Goal: Task Accomplishment & Management: Complete application form

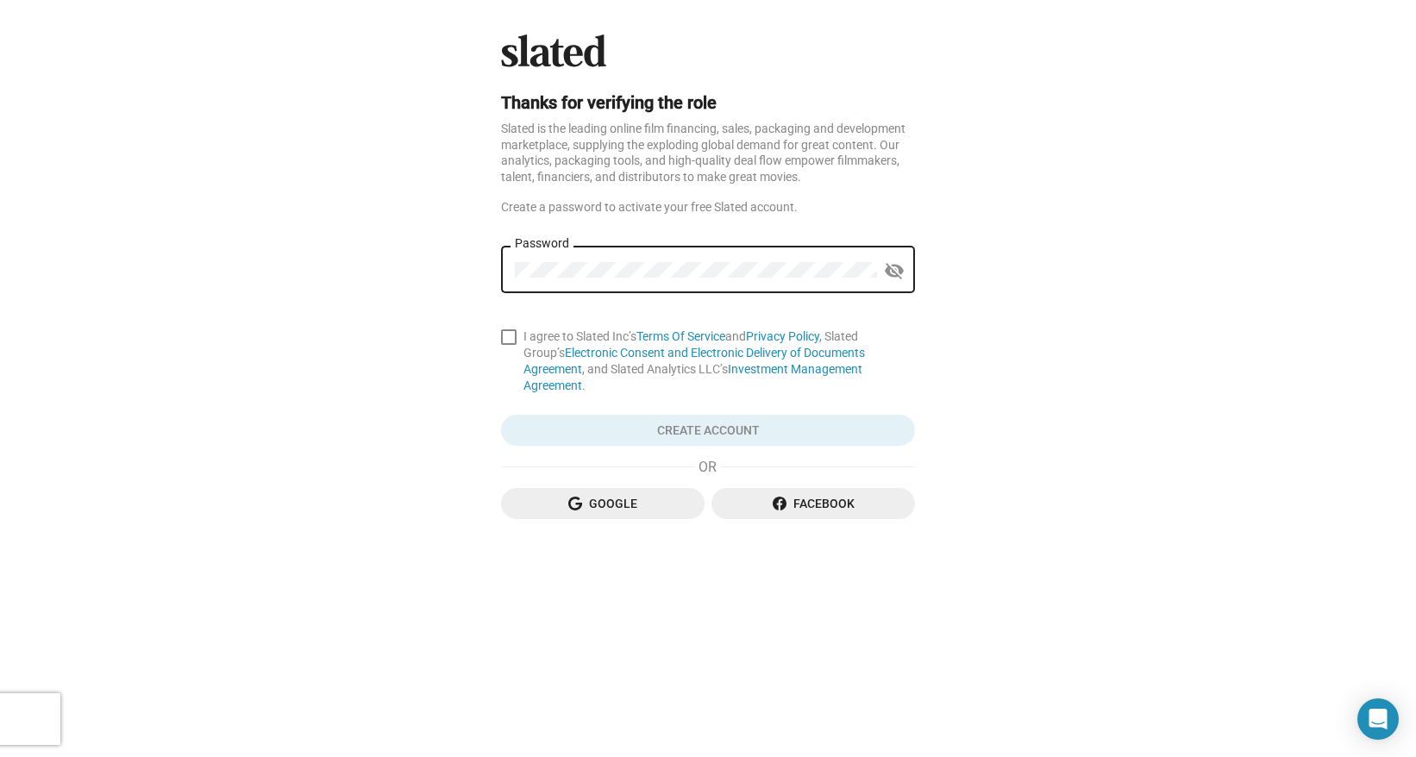
click at [606, 284] on div "Password" at bounding box center [696, 267] width 362 height 51
click at [898, 265] on mat-icon "visibility_off" at bounding box center [894, 271] width 21 height 27
click at [501, 330] on span at bounding box center [509, 337] width 16 height 16
click at [508, 345] on input "I agree to Slated Inc’s Terms Of Service and Privacy Policy , Slated Group’s El…" at bounding box center [508, 345] width 1 height 1
checkbox input "true"
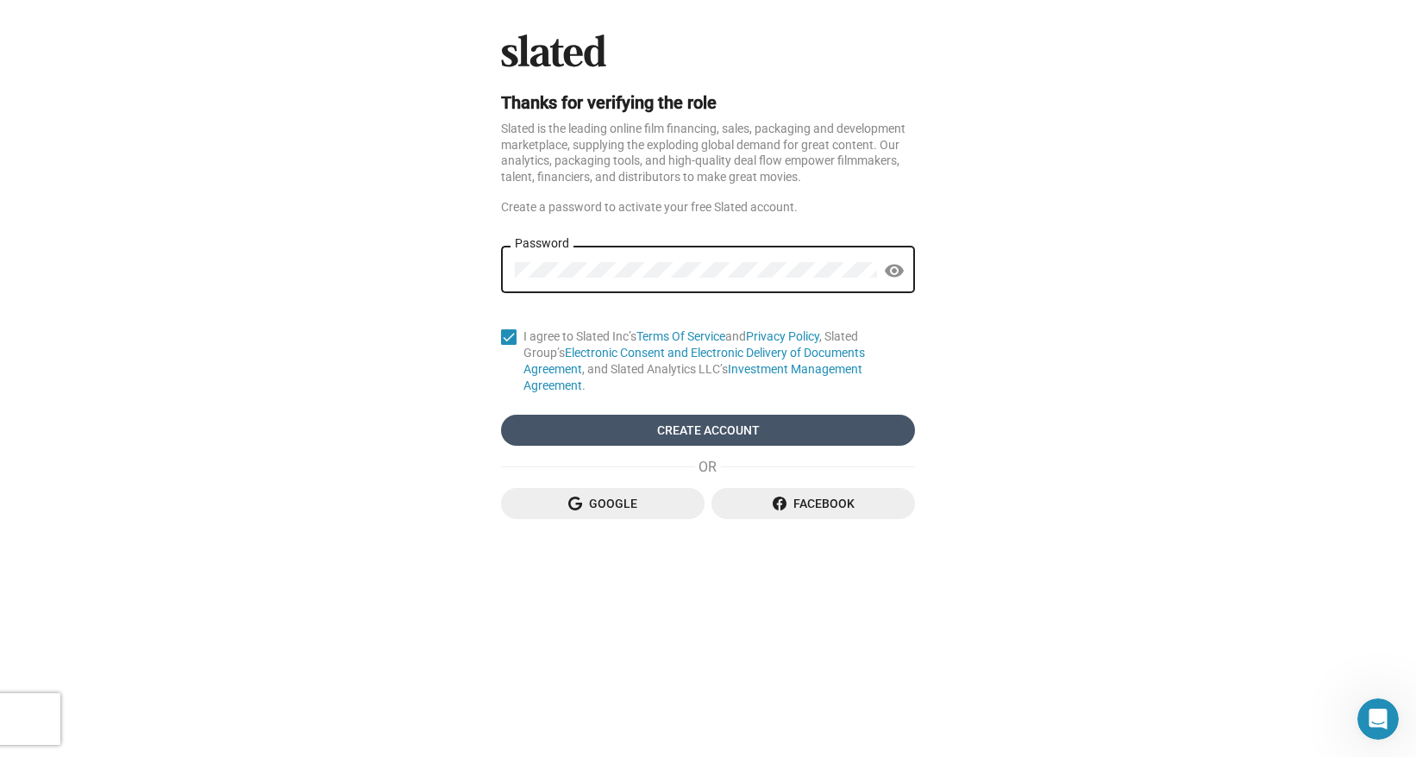
click at [567, 415] on span "Create Account" at bounding box center [708, 430] width 386 height 31
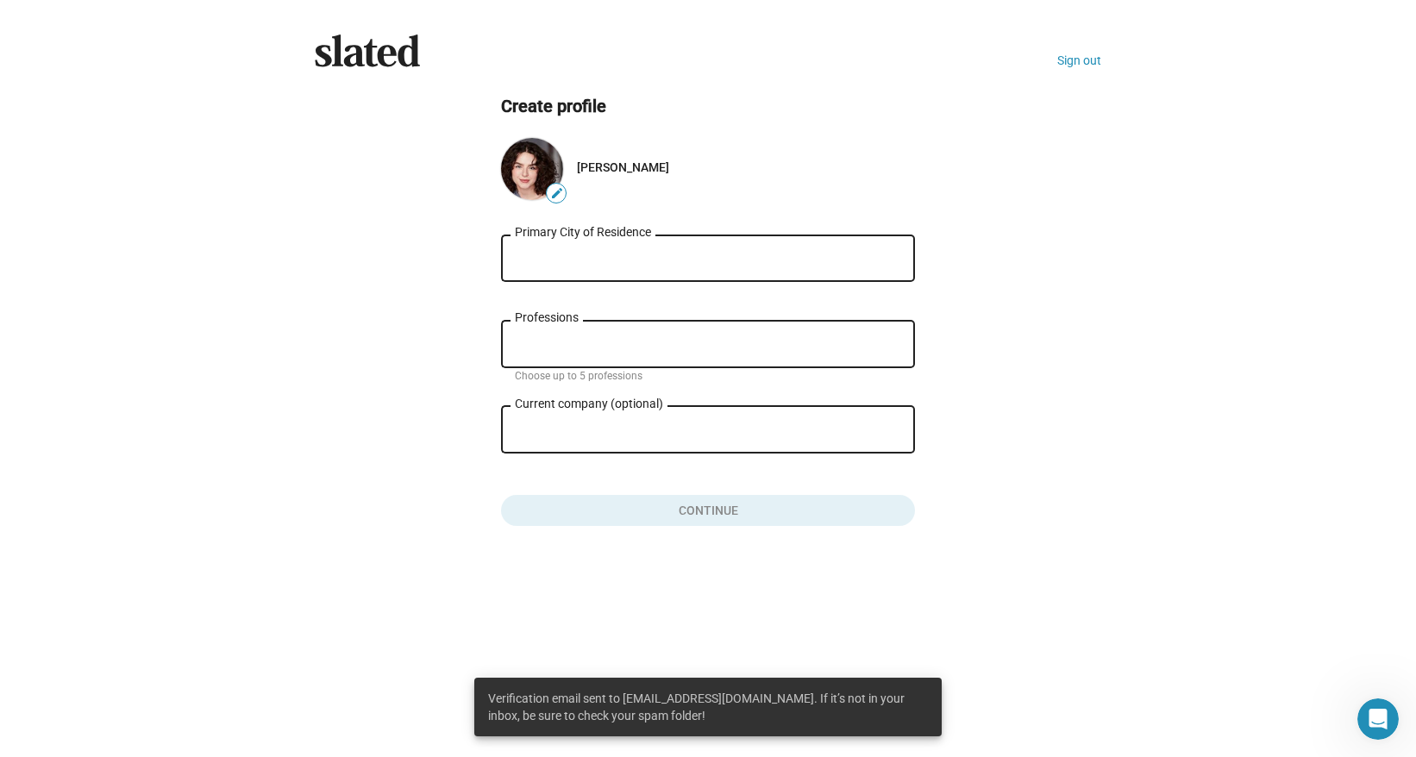
click at [749, 264] on input "Primary City of Residence" at bounding box center [708, 259] width 386 height 16
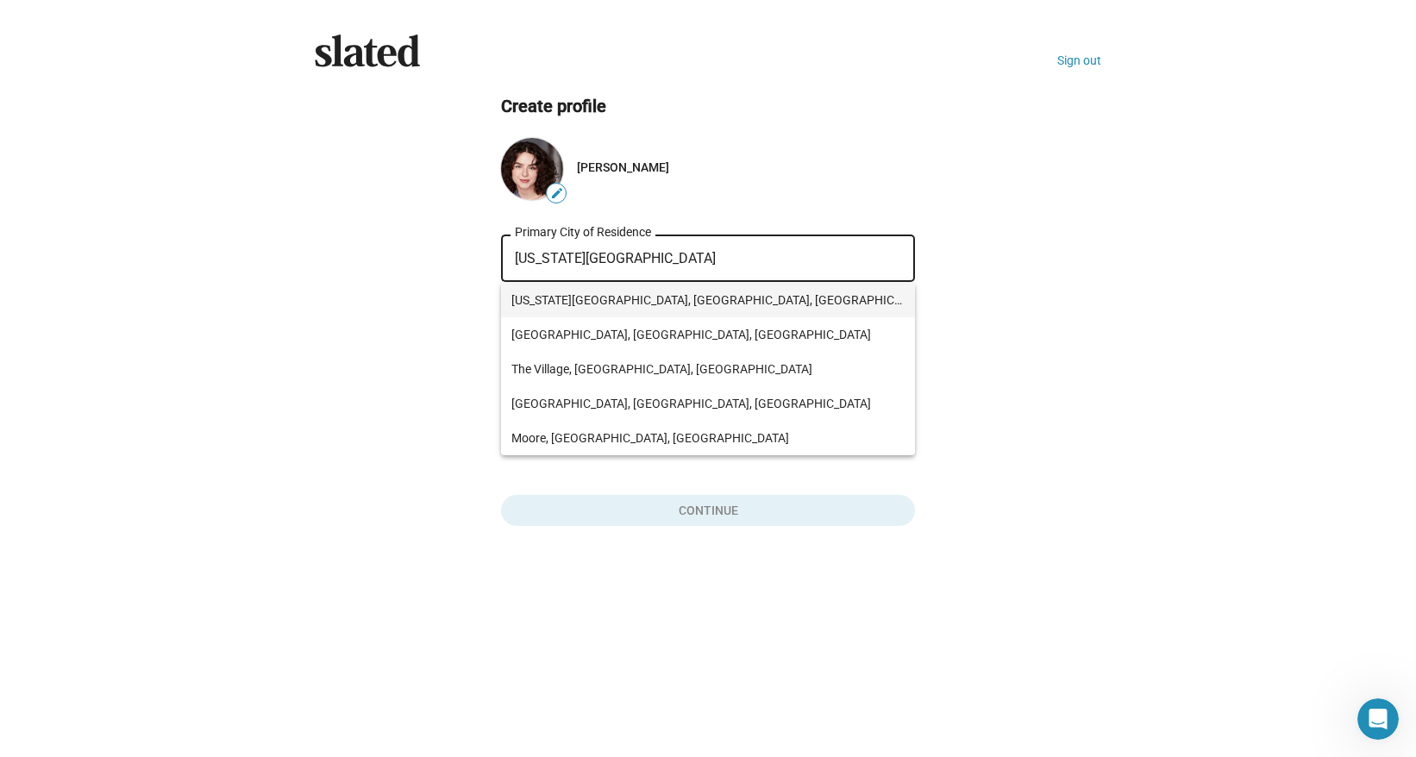
click at [759, 297] on span "[US_STATE][GEOGRAPHIC_DATA], [GEOGRAPHIC_DATA], [GEOGRAPHIC_DATA]" at bounding box center [707, 300] width 393 height 34
type input "[US_STATE][GEOGRAPHIC_DATA], [GEOGRAPHIC_DATA], [GEOGRAPHIC_DATA]"
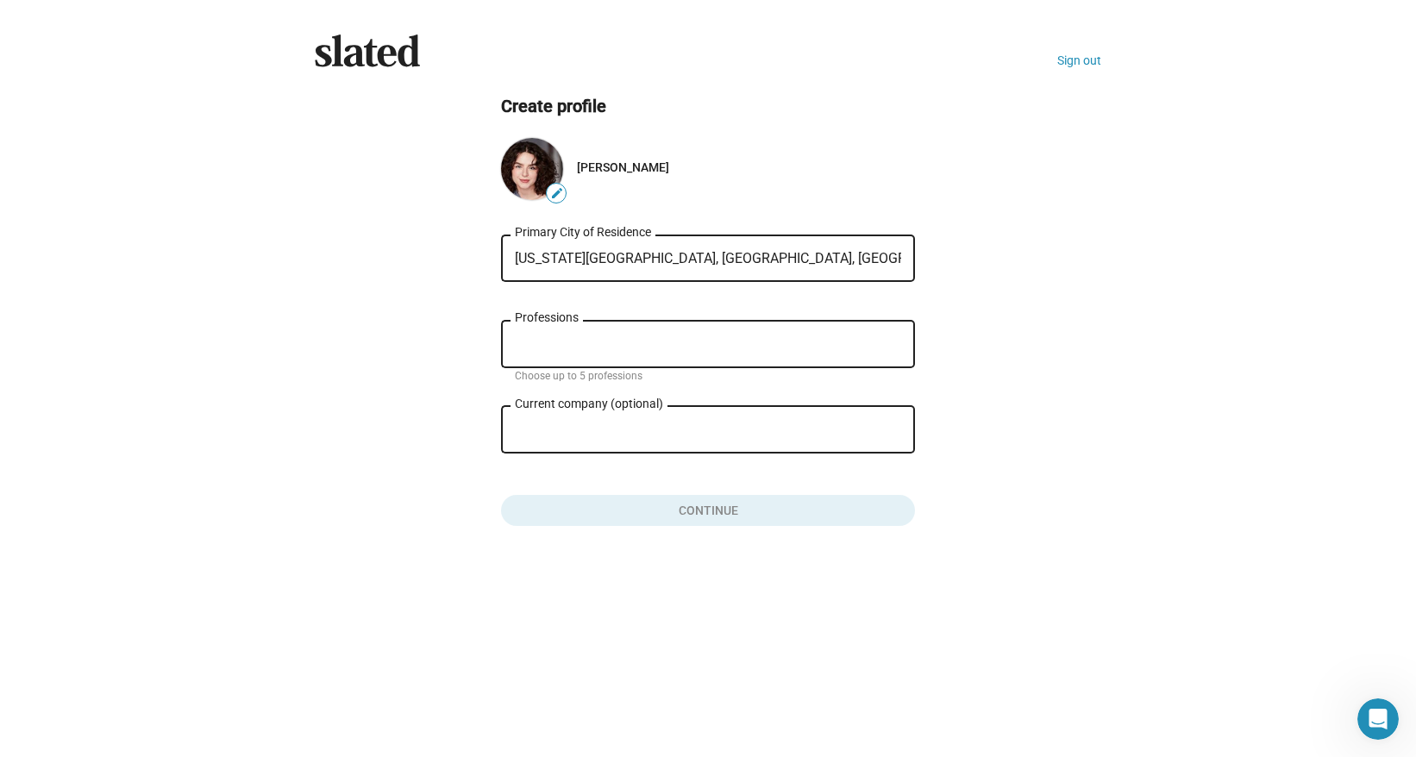
click at [784, 329] on div "Professions" at bounding box center [708, 342] width 386 height 51
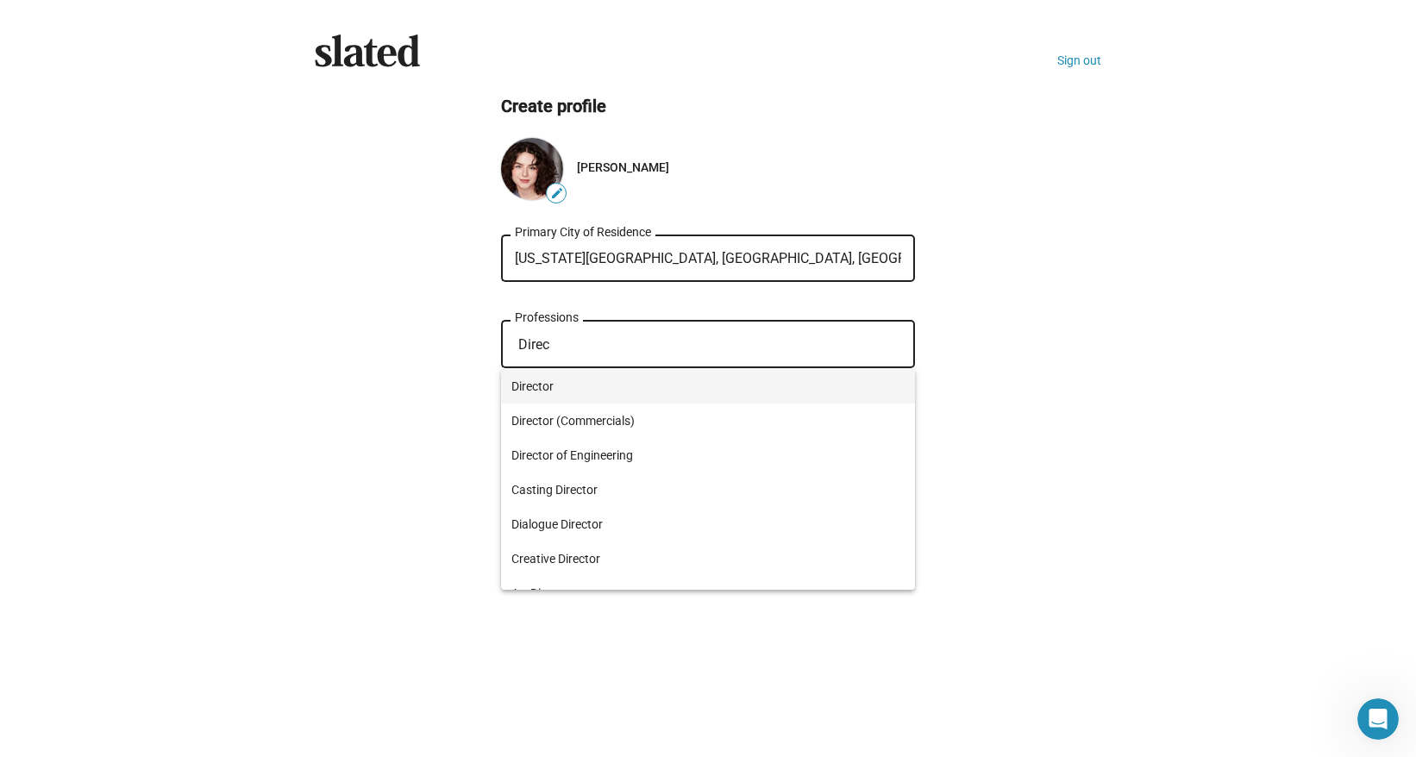
type input "Direc"
click at [761, 387] on span "Director" at bounding box center [707, 386] width 393 height 34
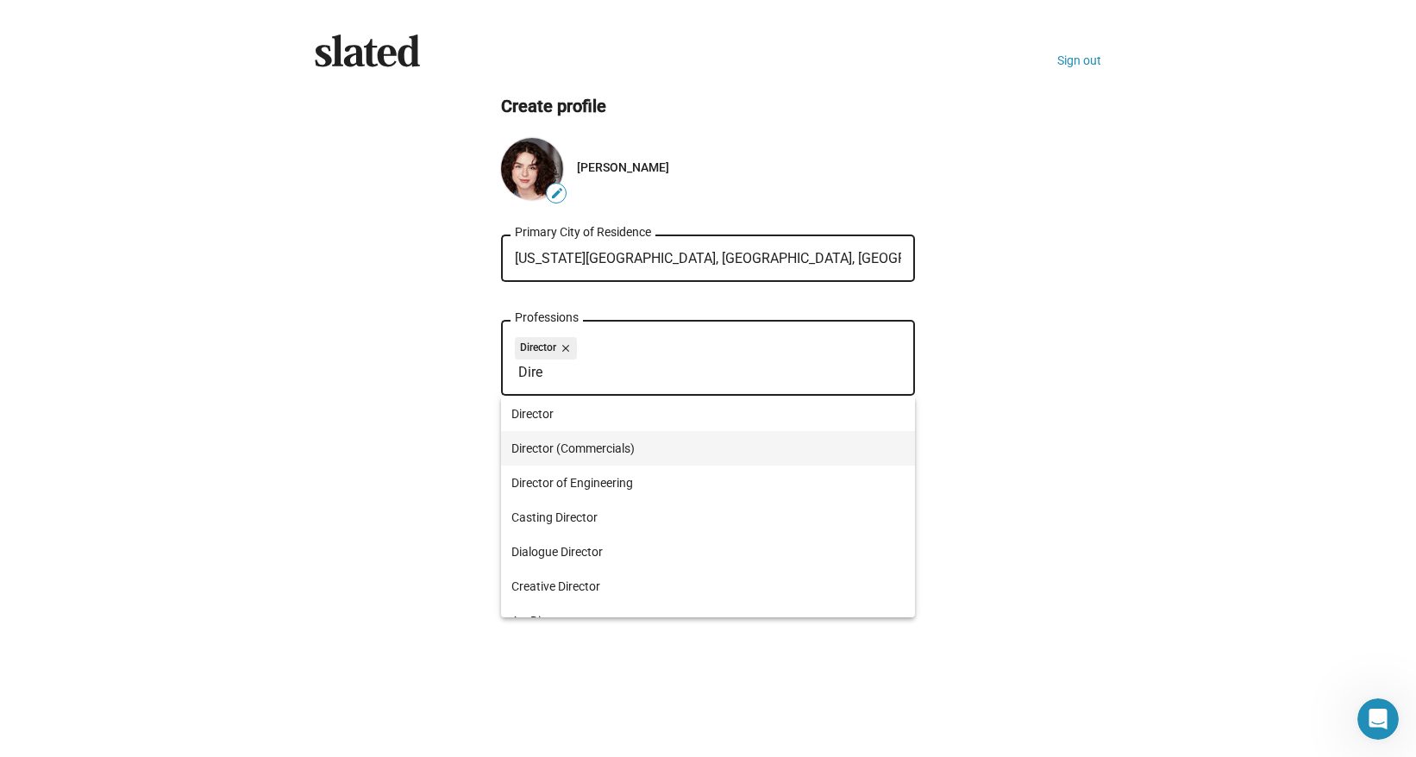
type input "Dire"
click at [729, 441] on span "Director (Commercials)" at bounding box center [707, 448] width 393 height 34
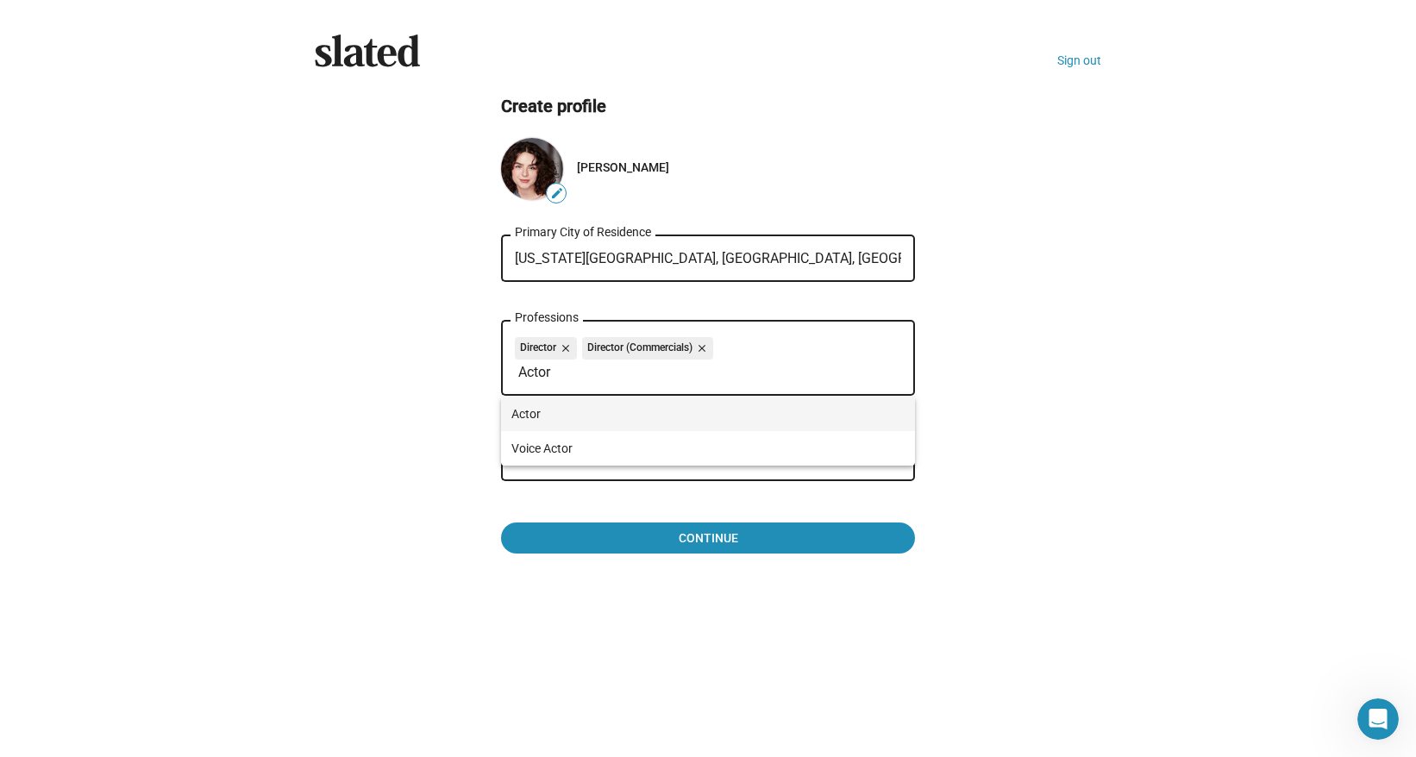
type input "Actor"
click at [773, 410] on span "Actor" at bounding box center [707, 414] width 393 height 34
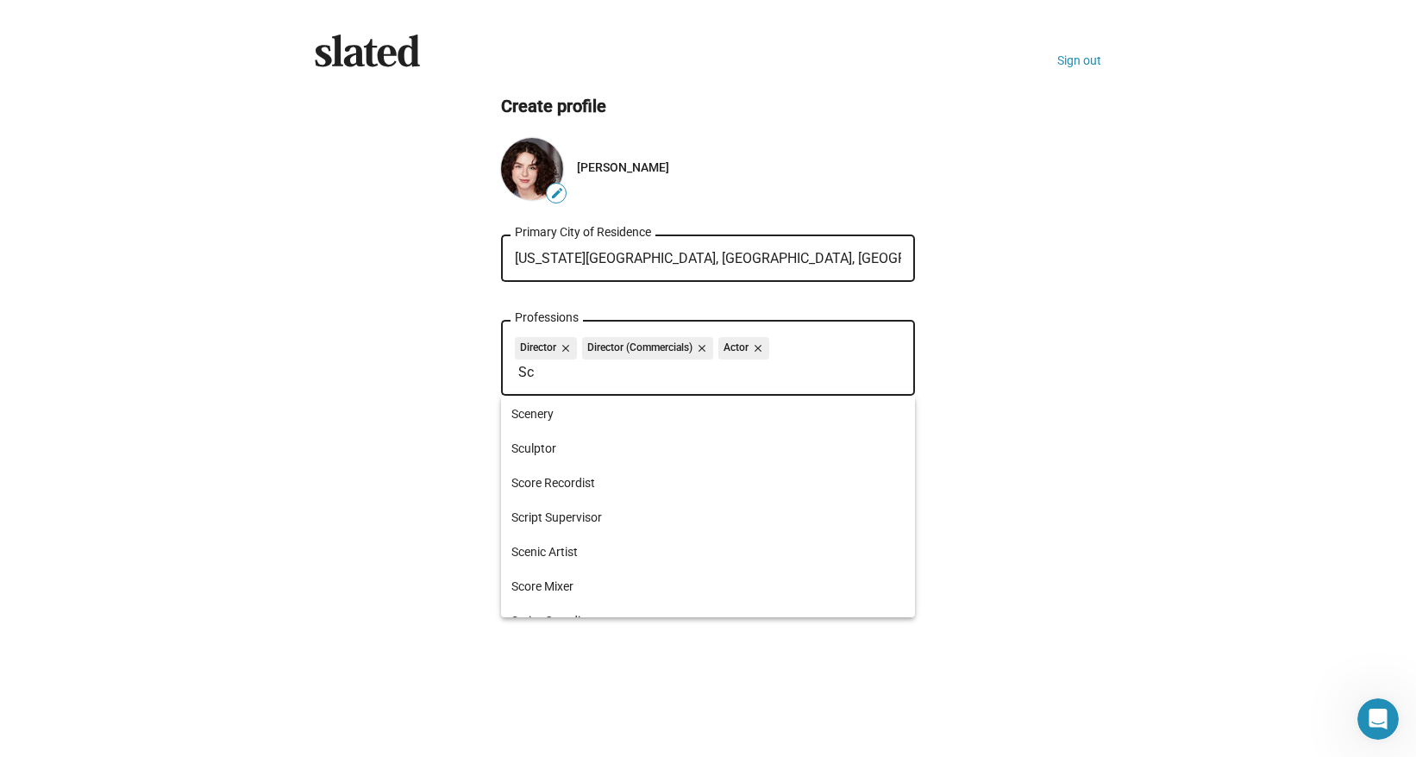
type input "S"
type input "W"
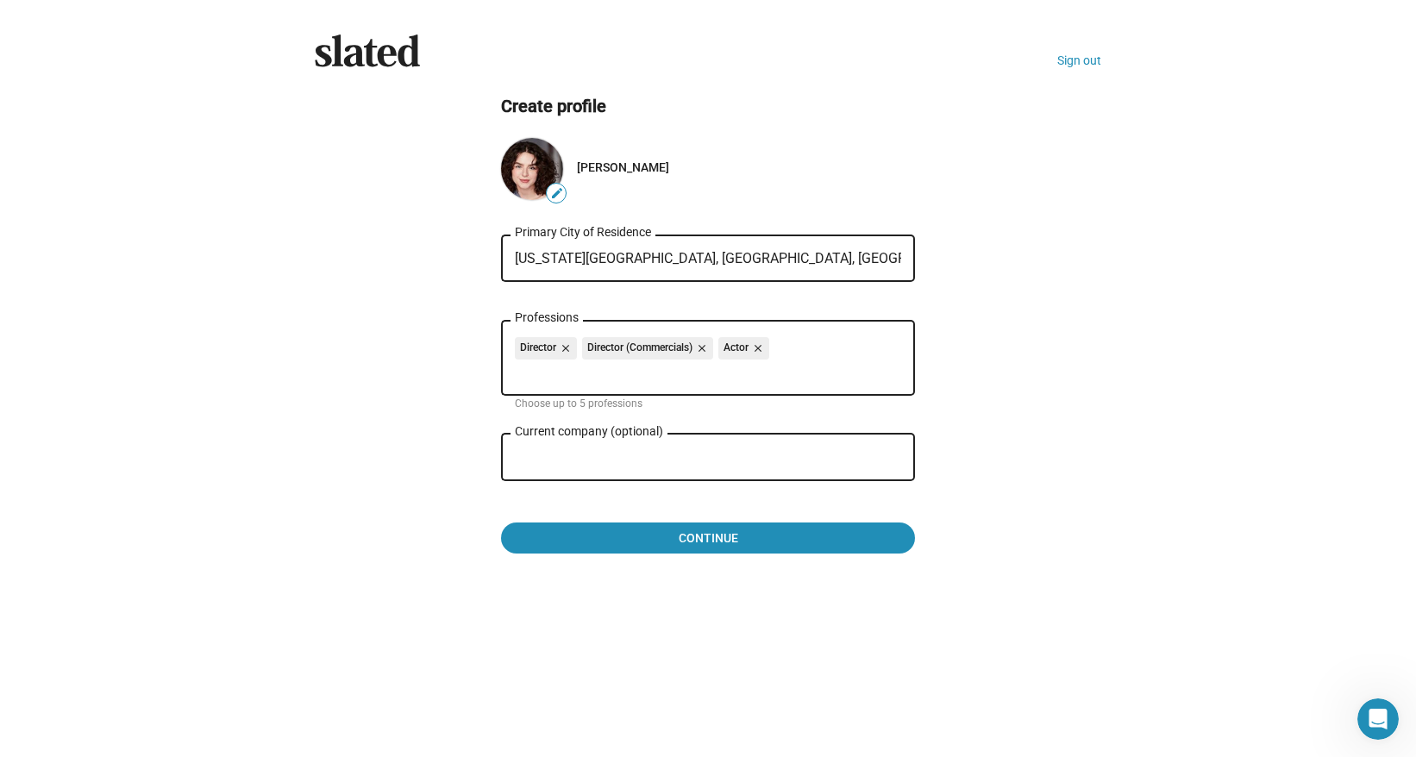
click at [822, 383] on div "Director close Director (Commercials) close Actor close Professions" at bounding box center [708, 356] width 386 height 78
click at [808, 380] on input "Professions" at bounding box center [711, 373] width 386 height 16
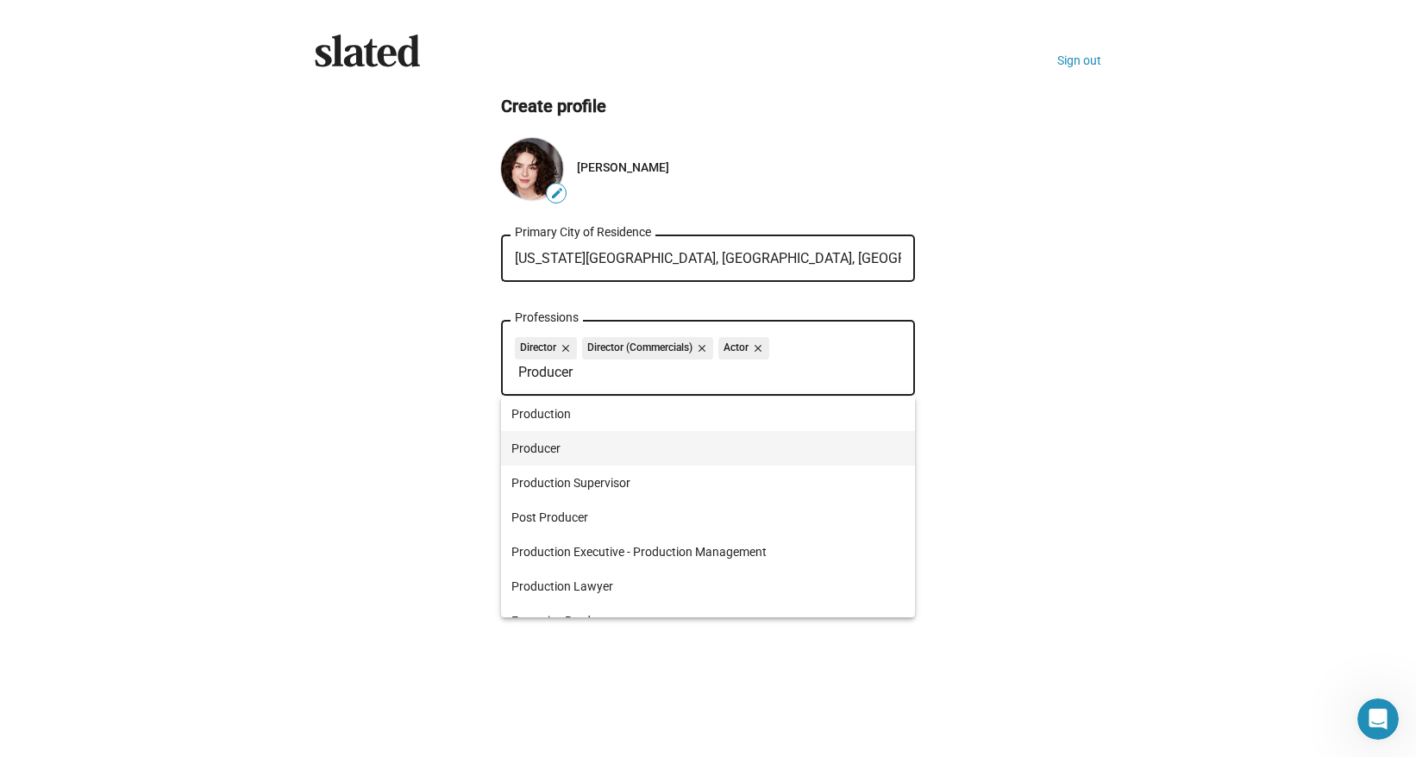
type input "Producer"
click at [715, 454] on span "Producer" at bounding box center [707, 448] width 393 height 34
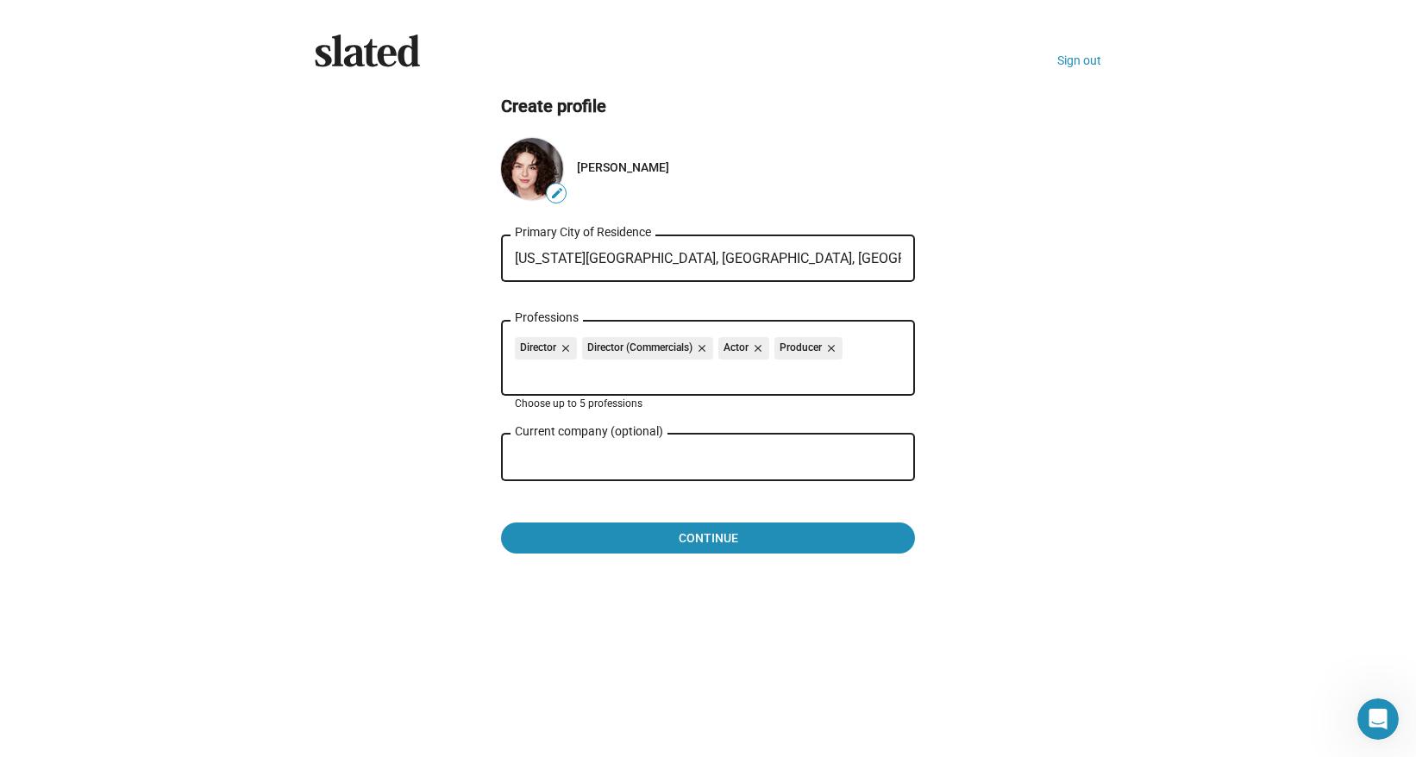
click at [736, 461] on input "Current company (optional)" at bounding box center [696, 458] width 362 height 16
type input "M"
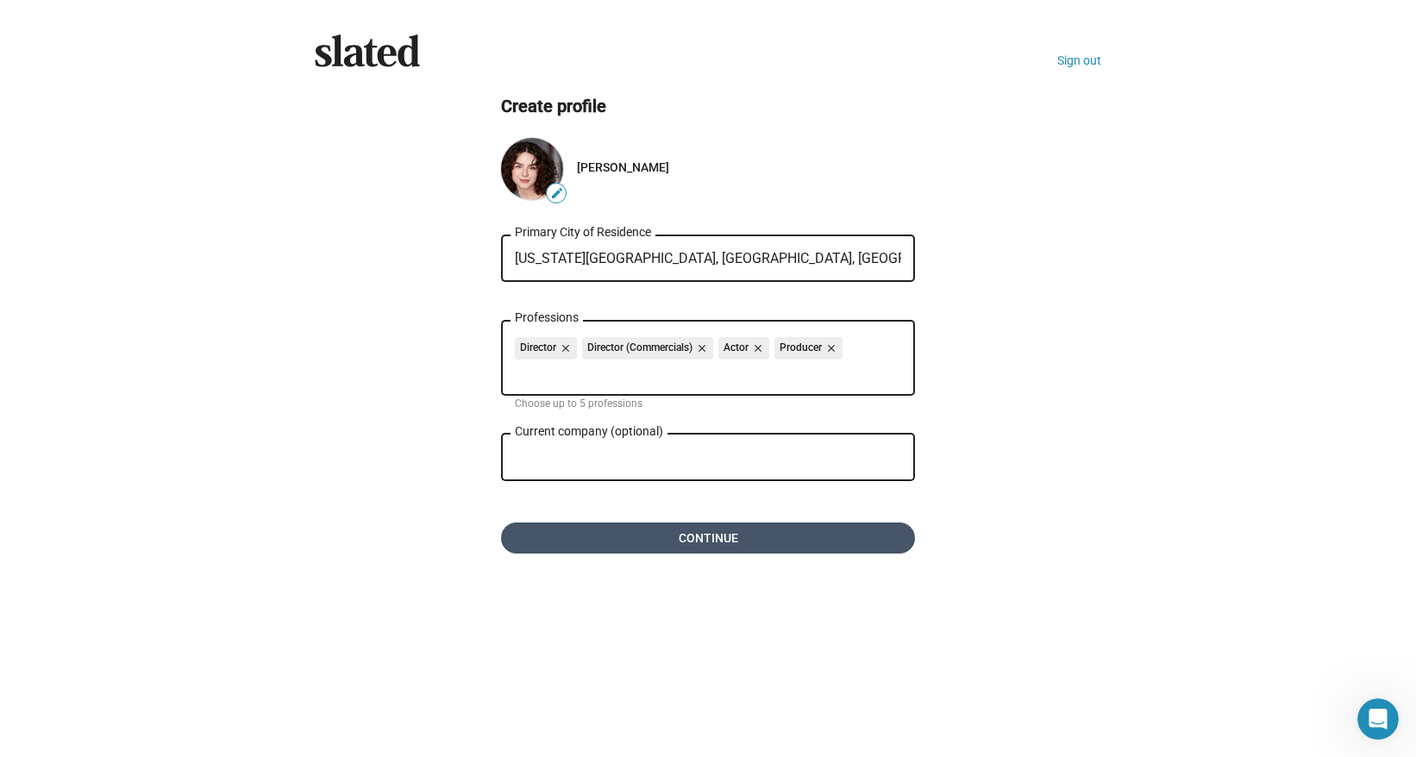
click at [694, 548] on span "Continue" at bounding box center [708, 538] width 386 height 31
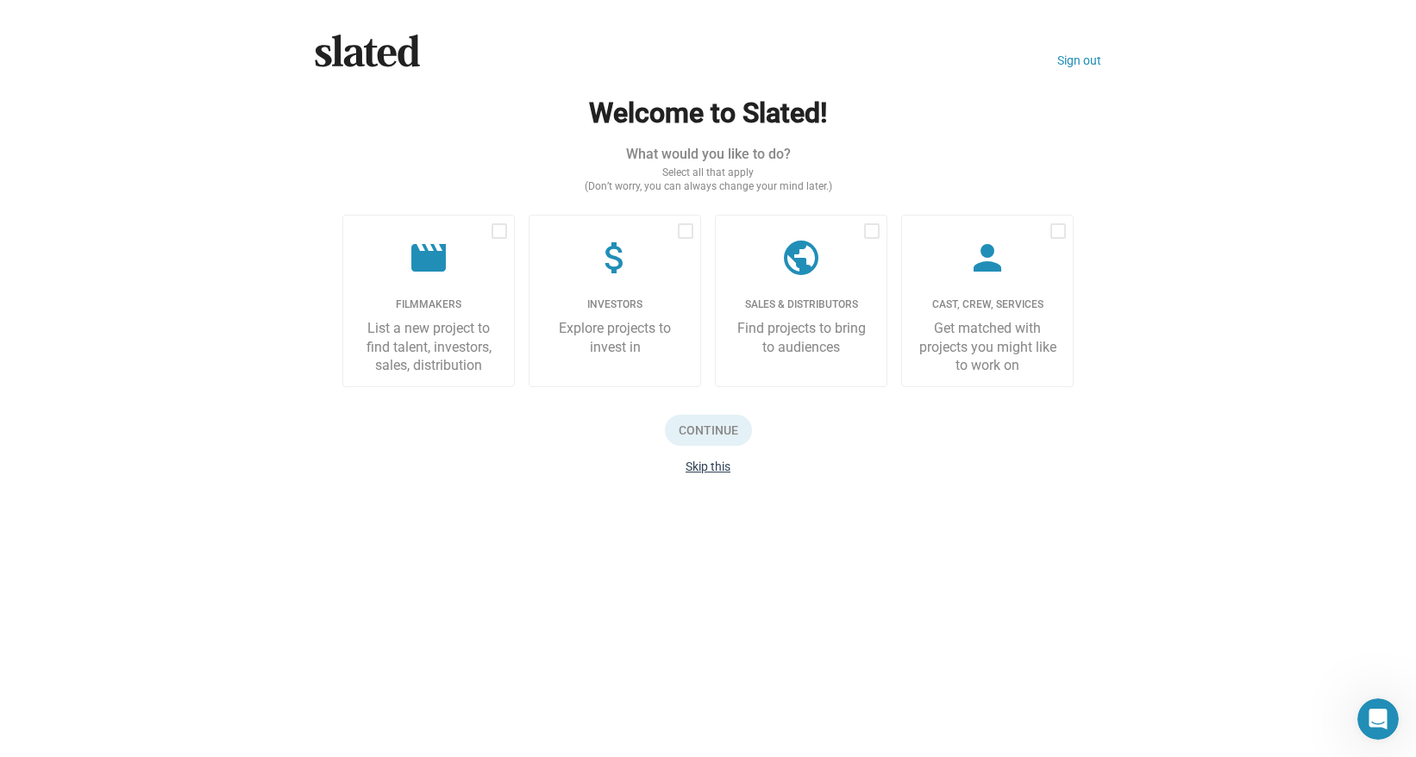
click at [719, 468] on button "Skip this" at bounding box center [708, 467] width 45 height 14
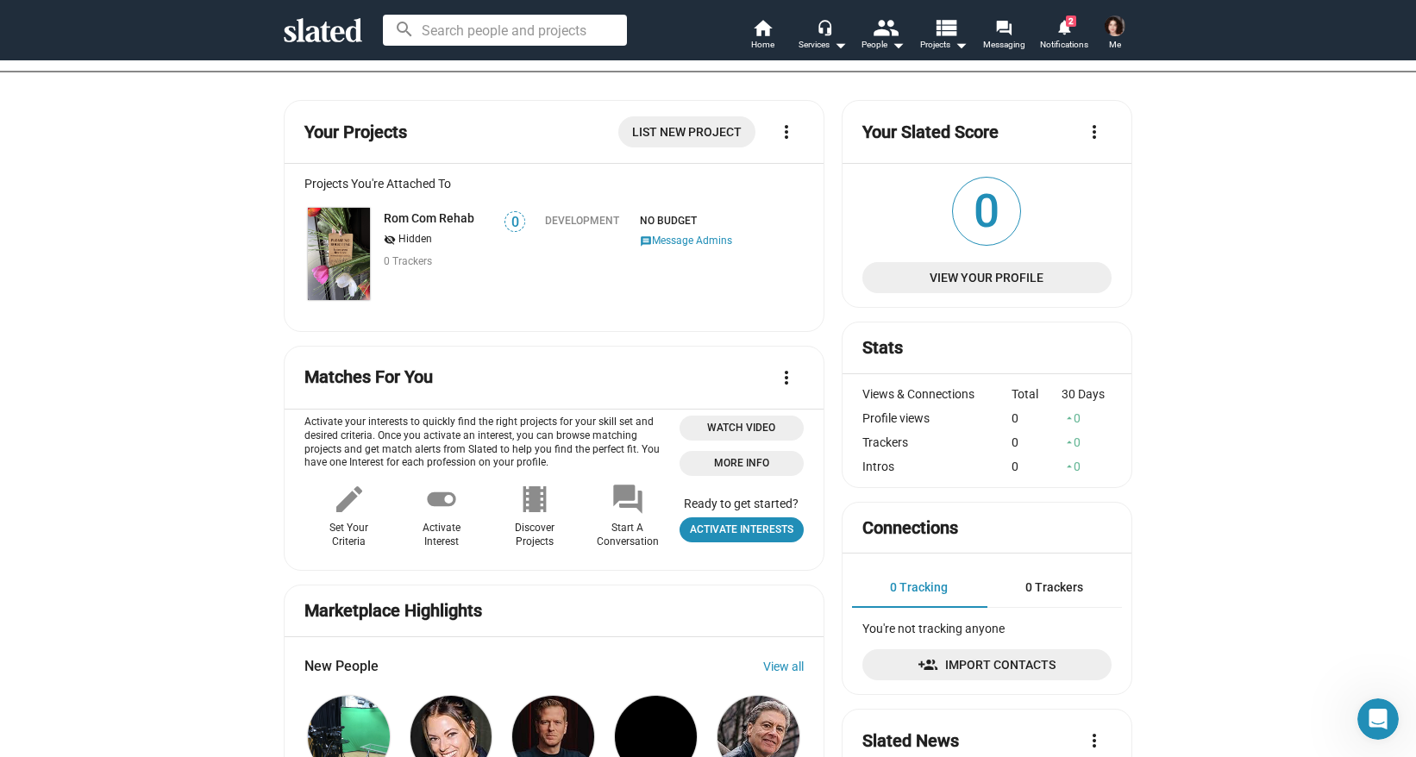
scroll to position [63, 0]
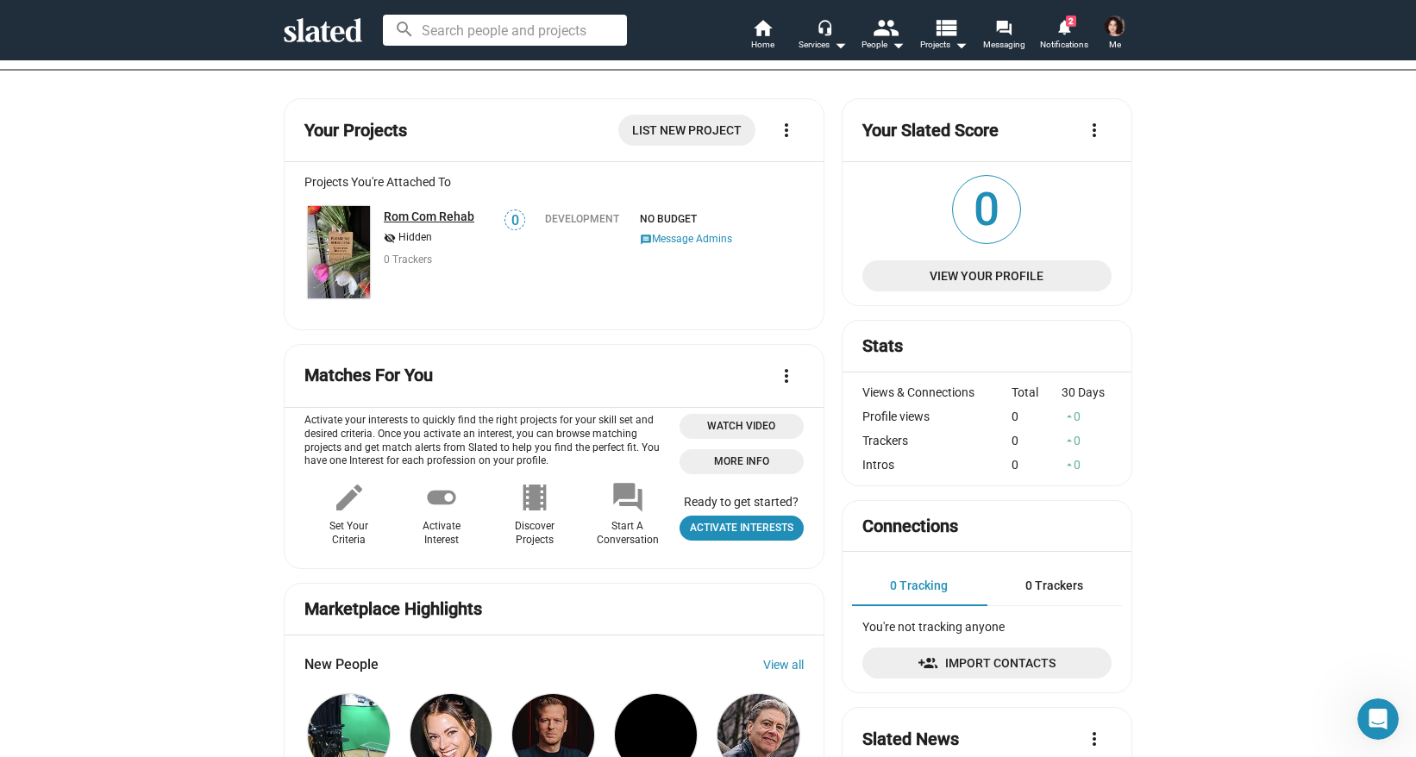
click at [439, 213] on link "Rom Com Rehab" at bounding box center [429, 217] width 91 height 14
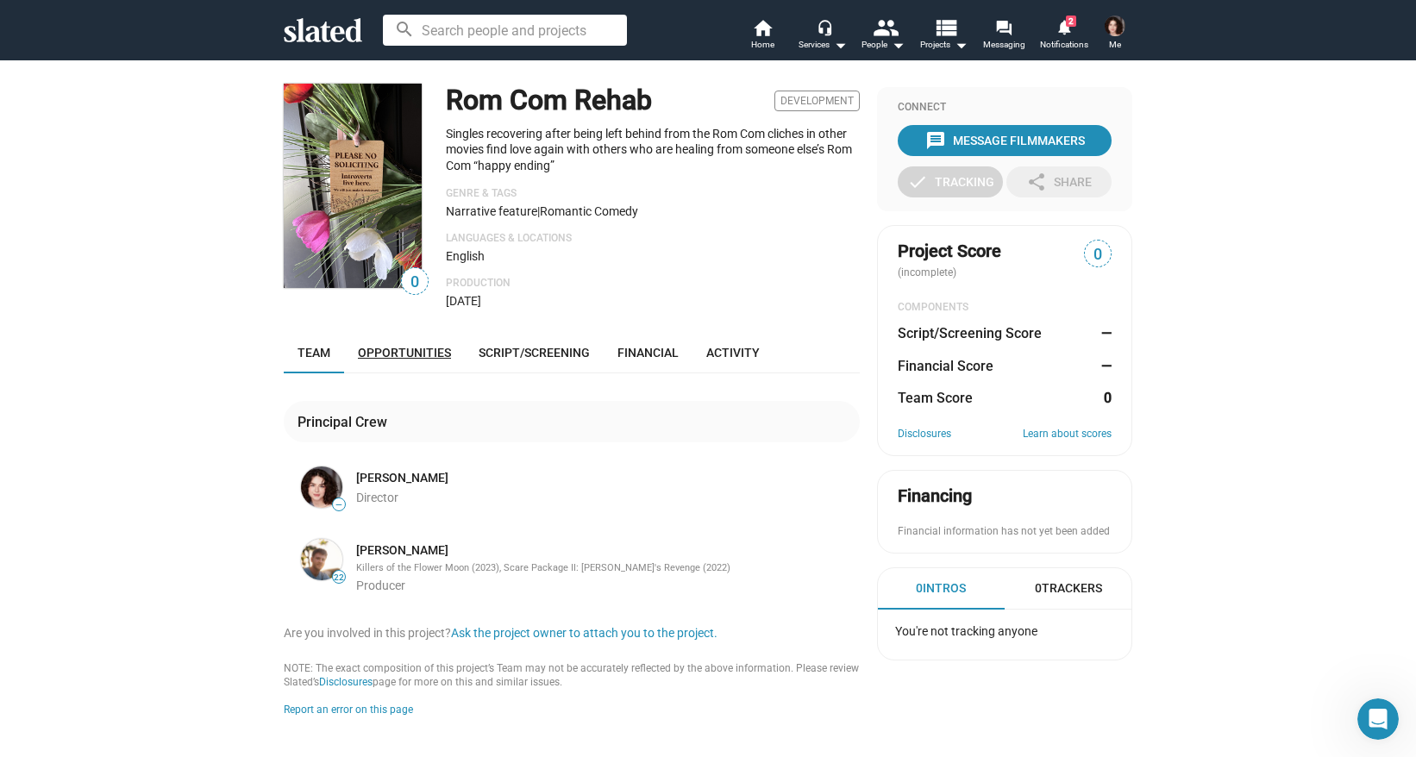
click at [442, 348] on span "Opportunities" at bounding box center [404, 353] width 93 height 14
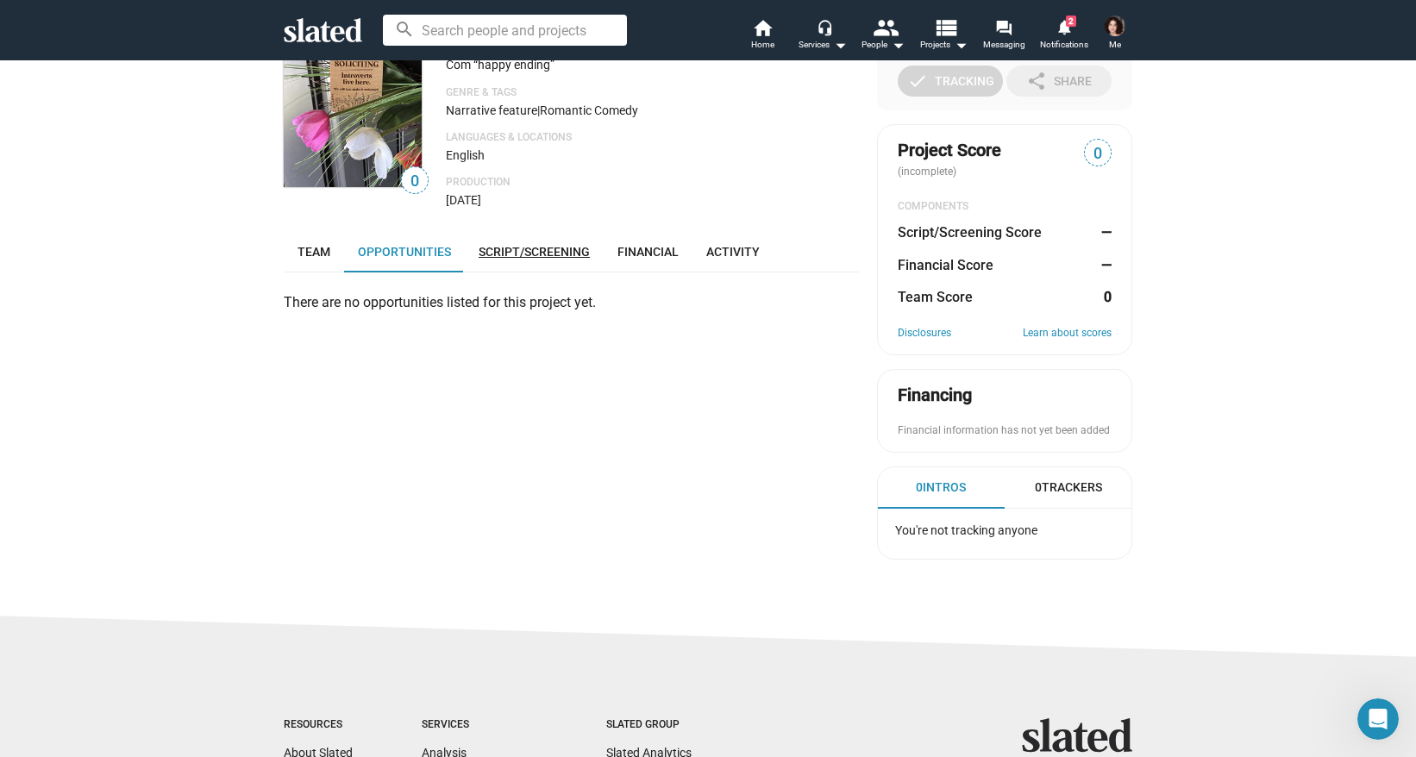
click at [539, 258] on span "Script/Screening" at bounding box center [534, 252] width 111 height 14
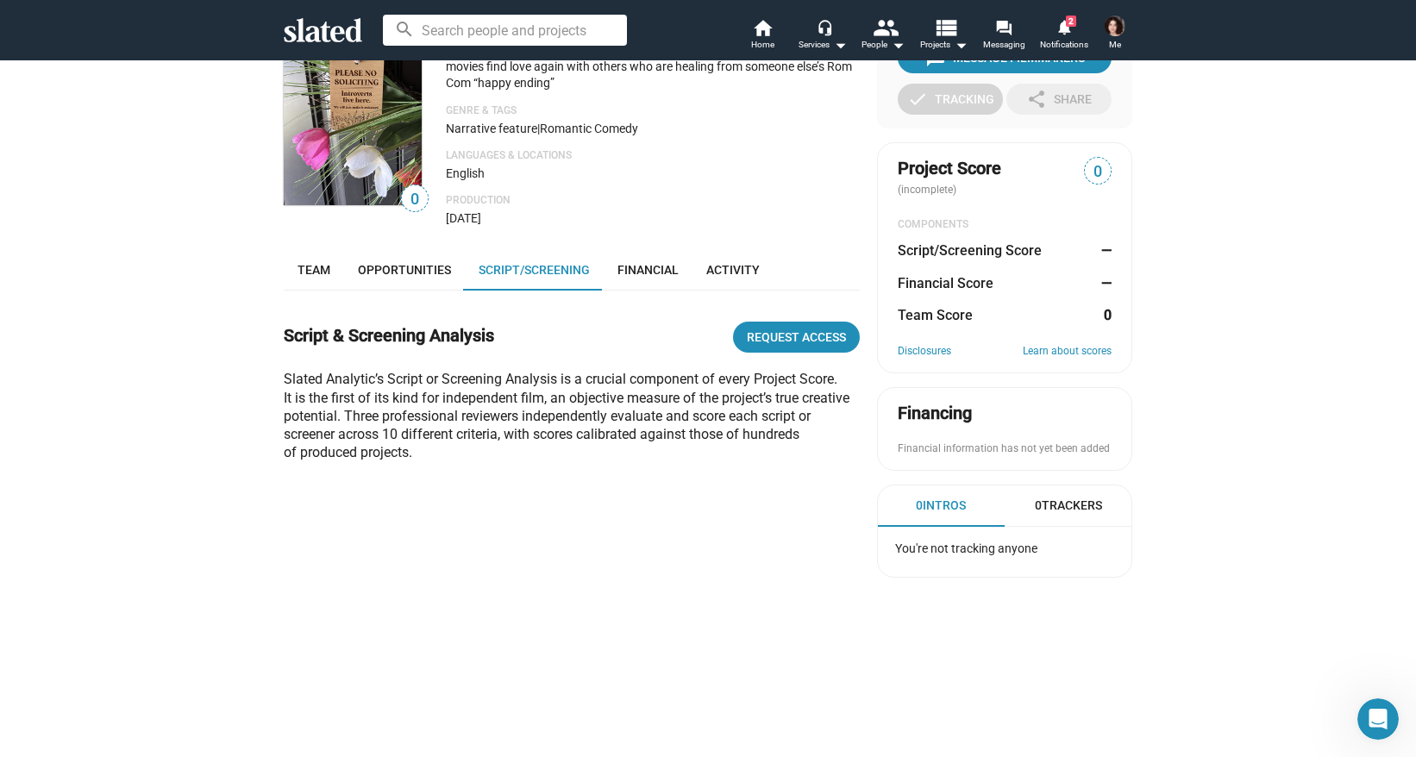
scroll to position [87, 0]
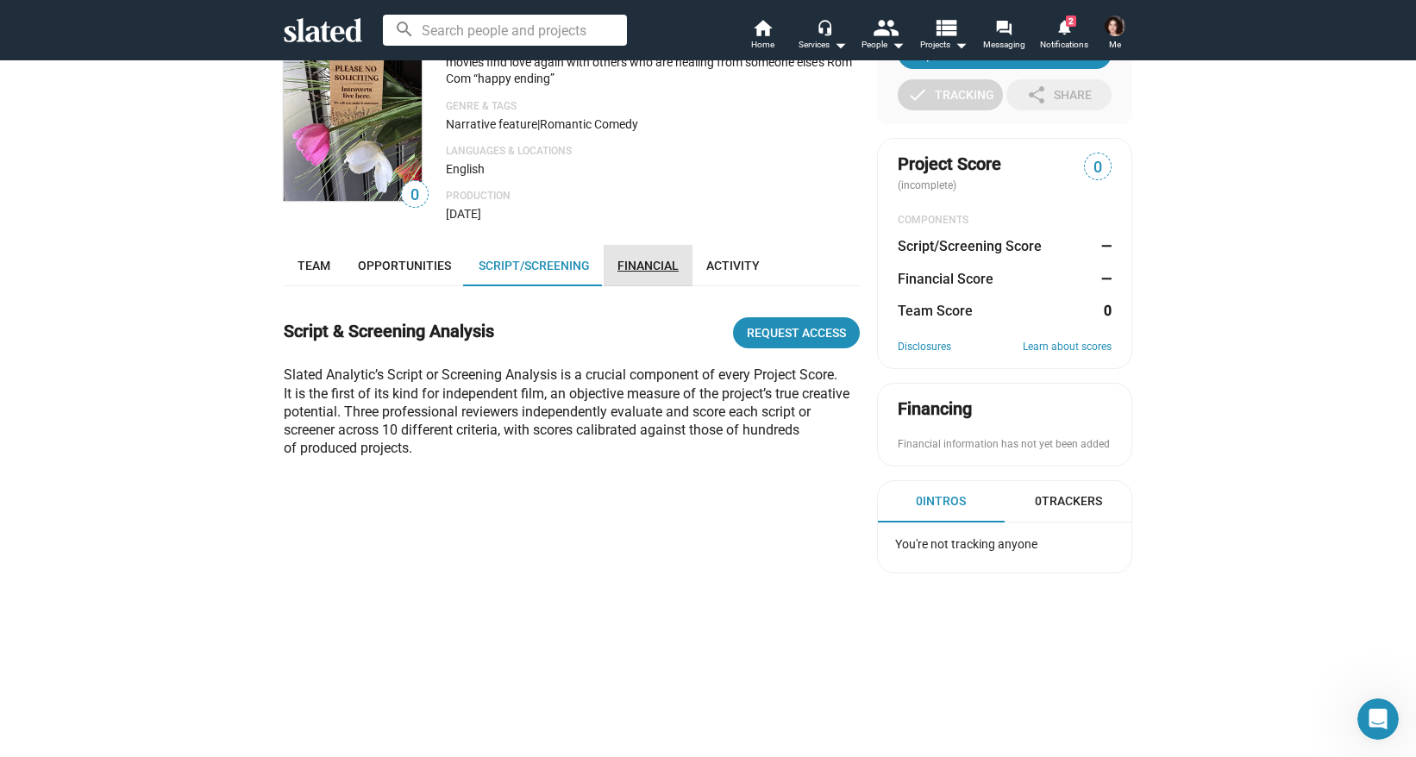
click at [640, 276] on link "Financial" at bounding box center [648, 265] width 89 height 41
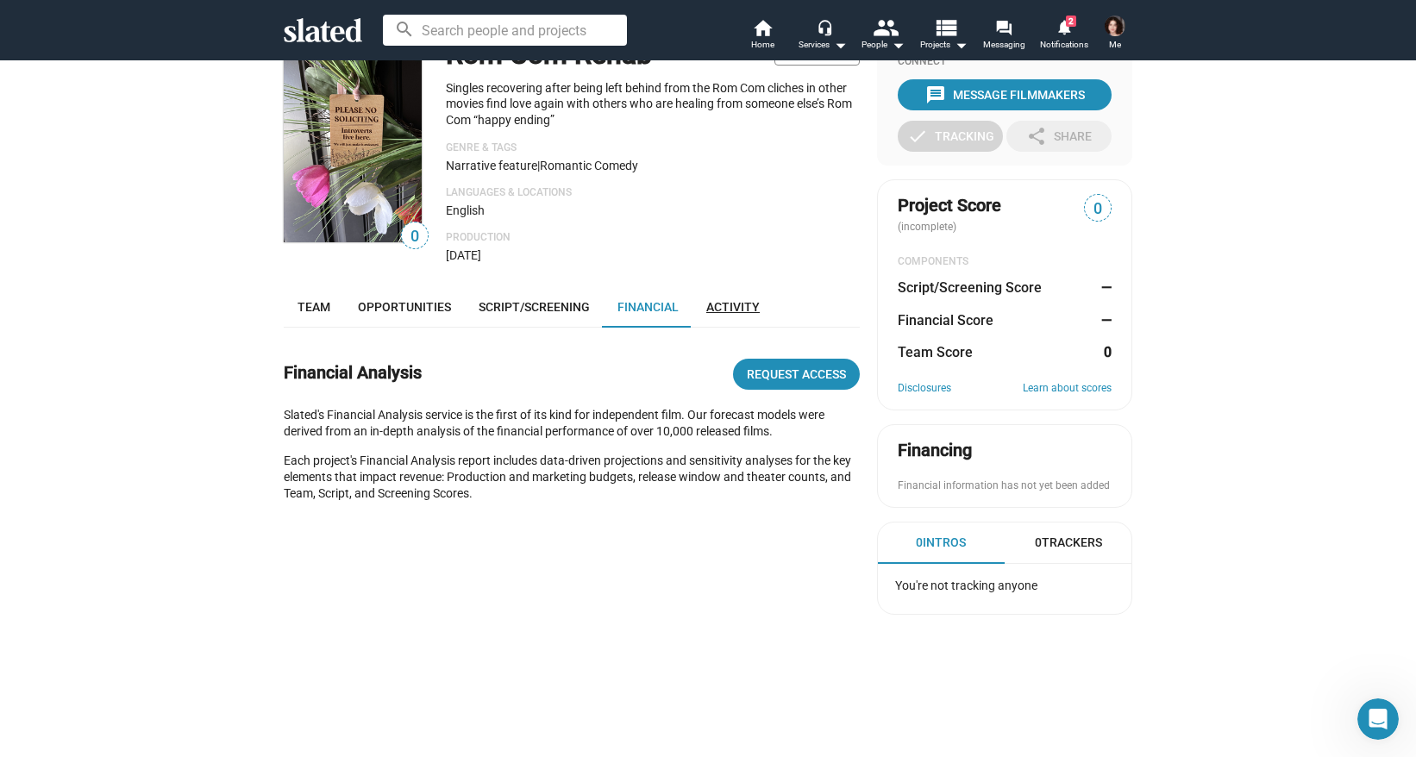
click at [708, 310] on span "Activity" at bounding box center [732, 307] width 53 height 14
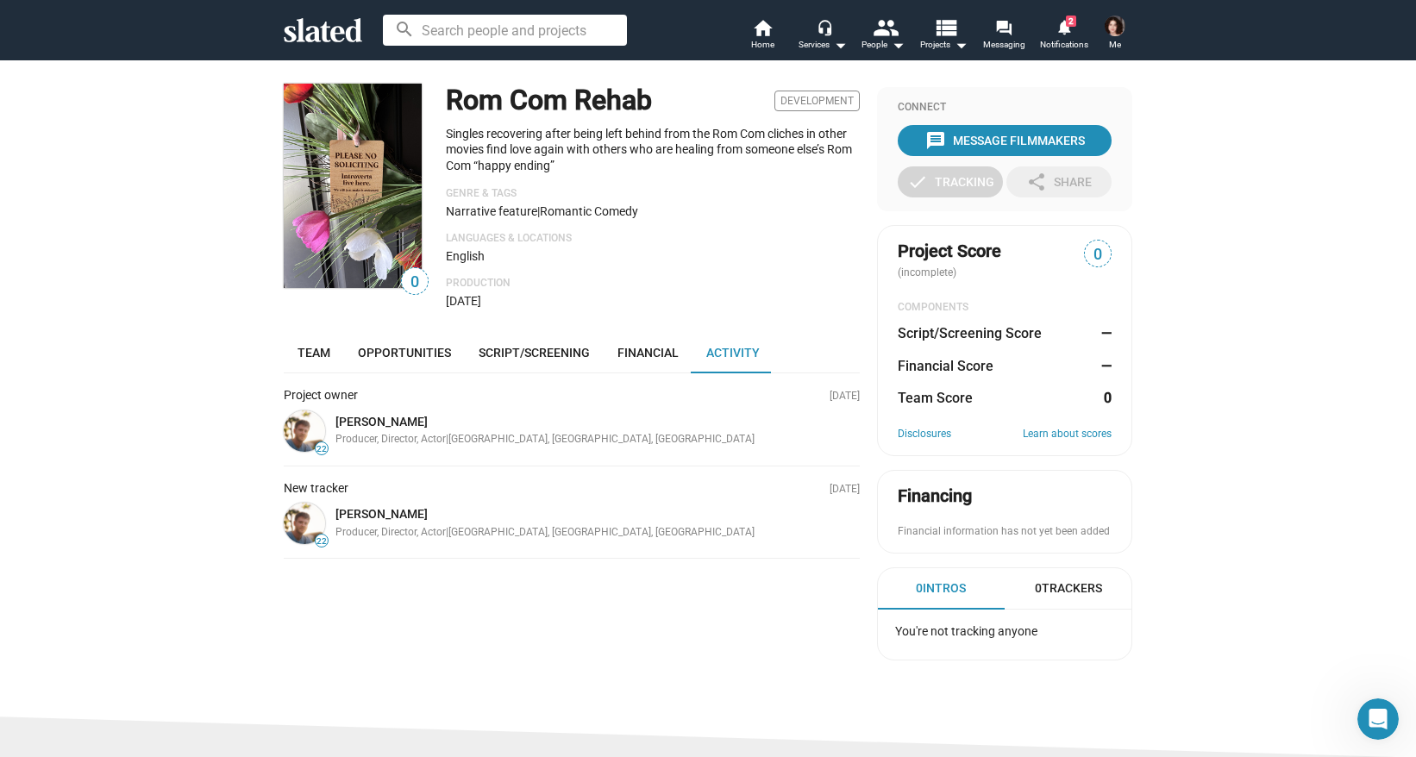
scroll to position [9, 0]
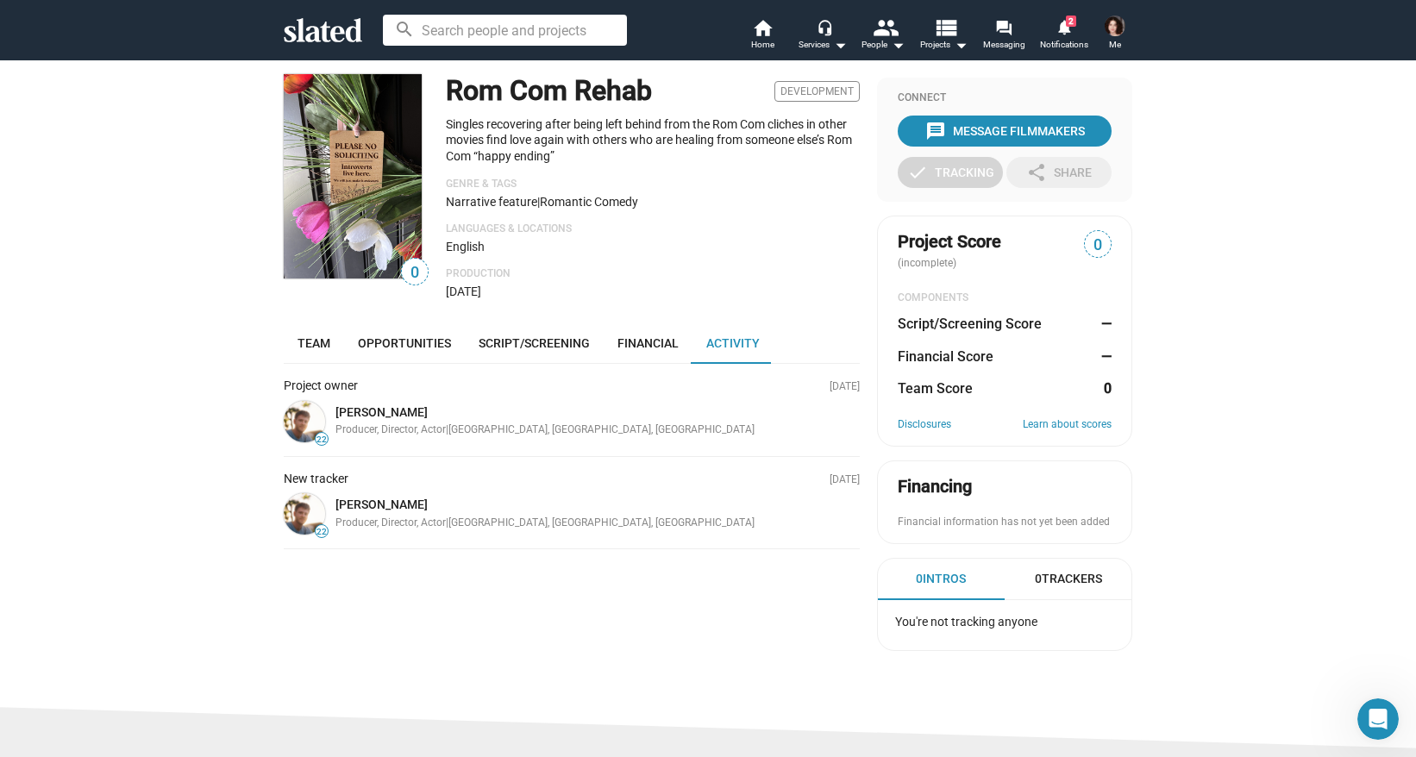
click at [1114, 35] on span "Me" at bounding box center [1115, 44] width 12 height 21
